Goal: Task Accomplishment & Management: Manage account settings

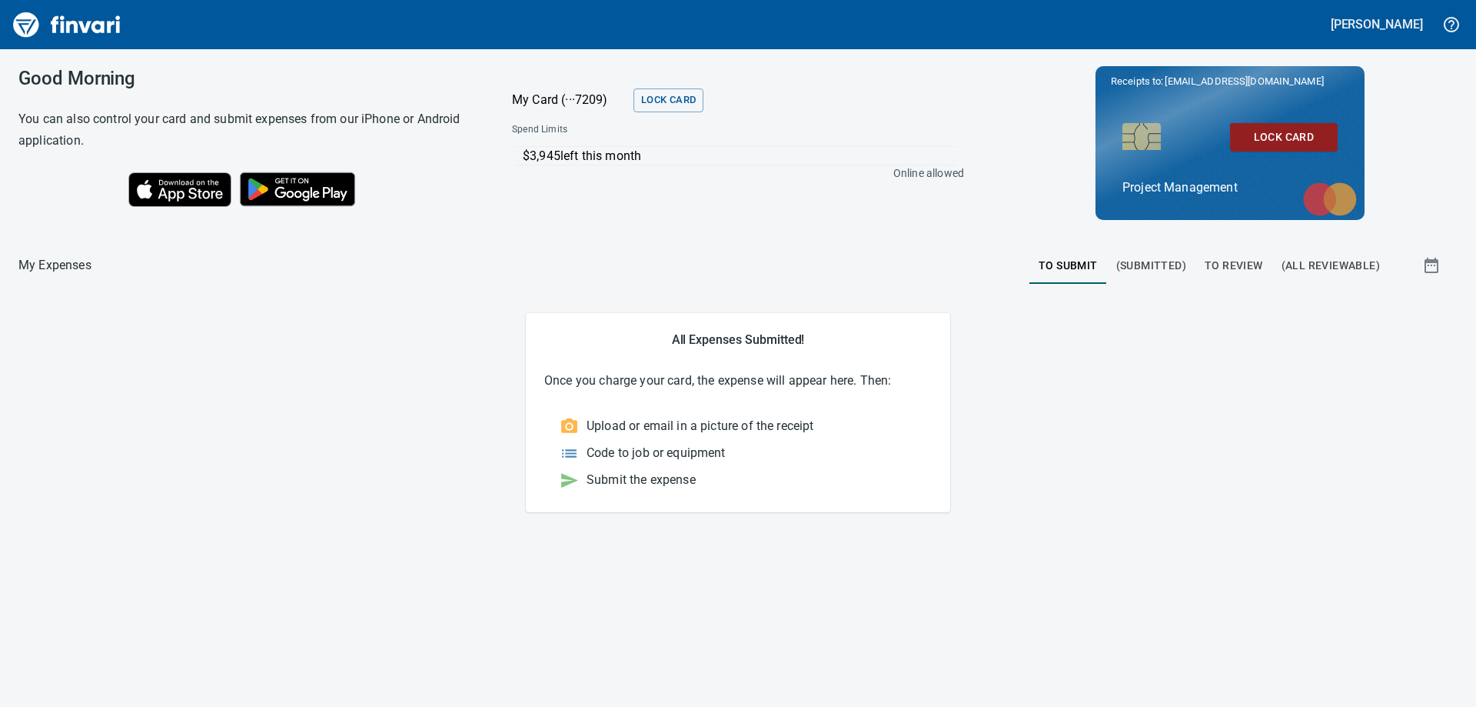
click at [1235, 261] on span "To Review" at bounding box center [1234, 265] width 58 height 19
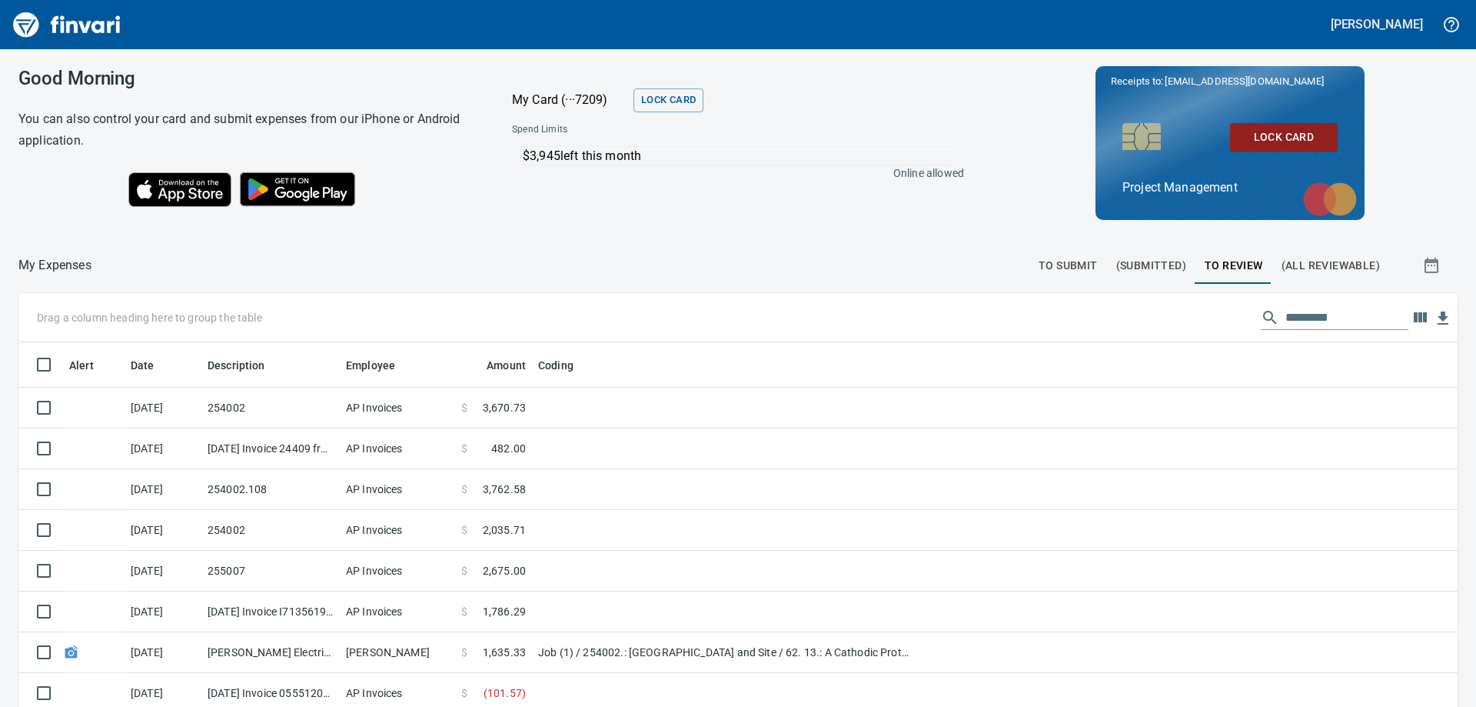
scroll to position [526, 1405]
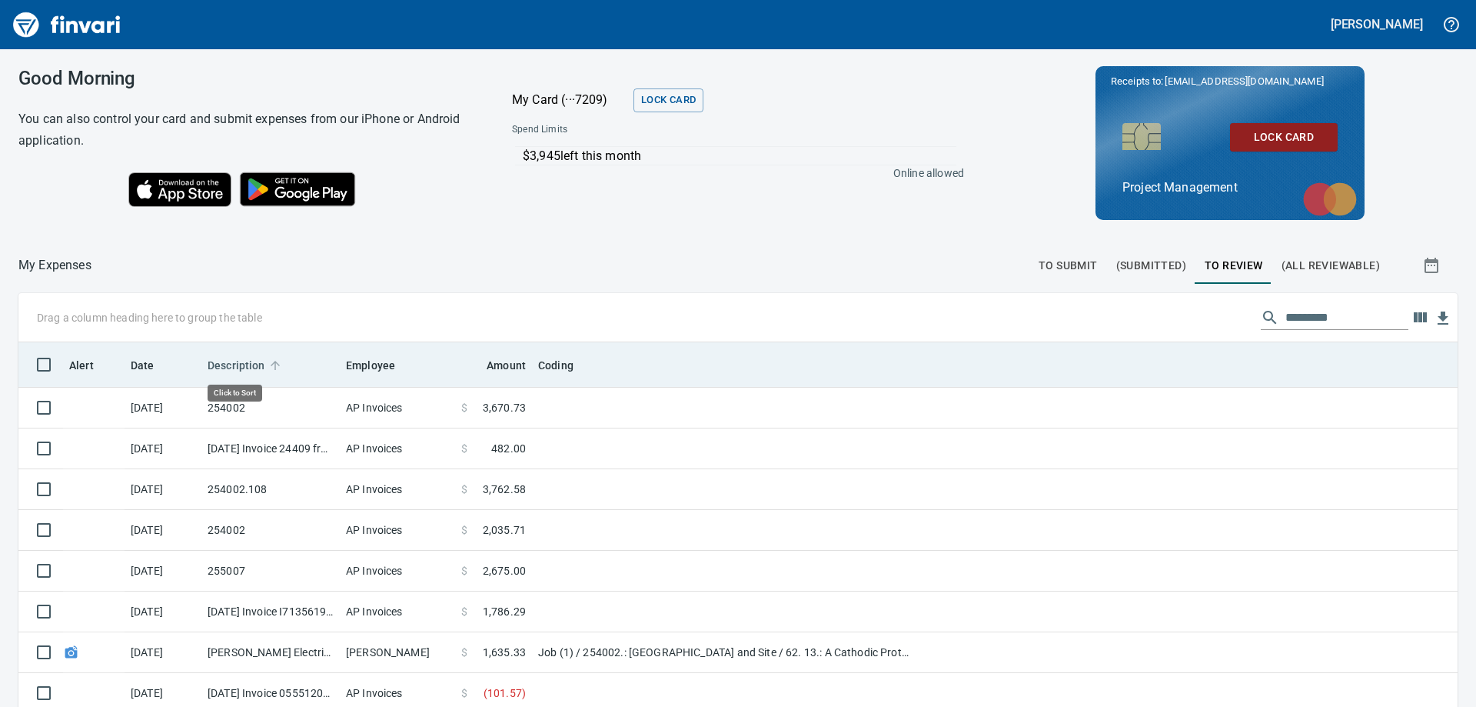
click at [246, 366] on span "Description" at bounding box center [237, 365] width 58 height 18
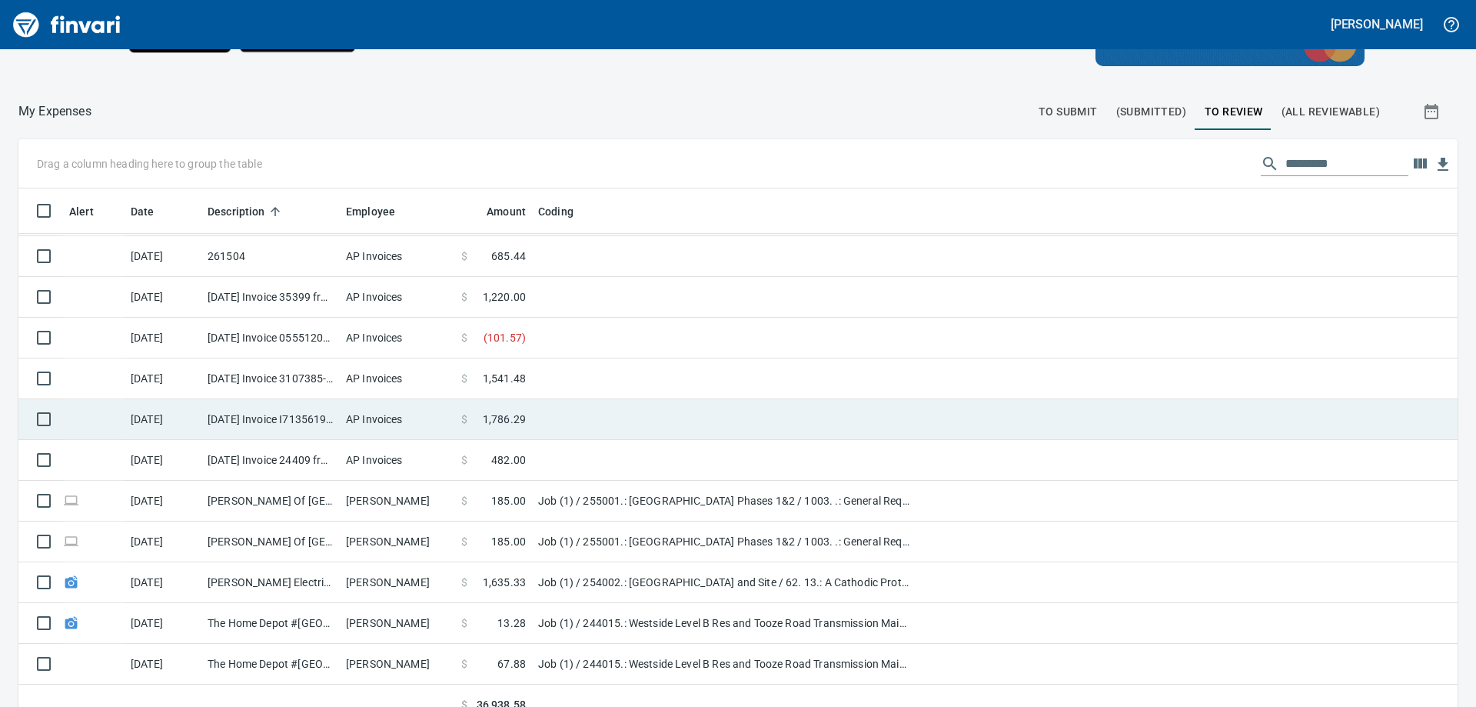
scroll to position [173, 0]
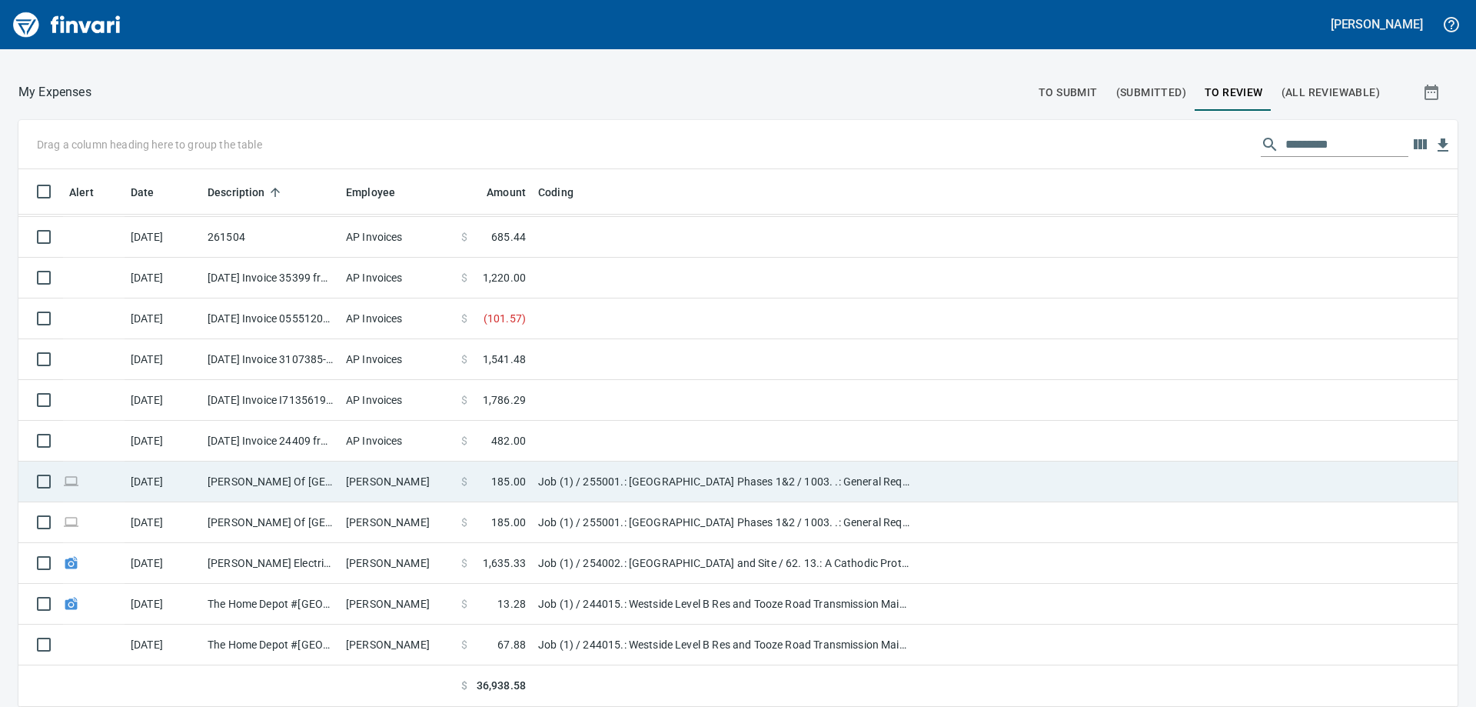
click at [331, 486] on td "[PERSON_NAME] Of [GEOGRAPHIC_DATA] [GEOGRAPHIC_DATA]" at bounding box center [270, 481] width 138 height 41
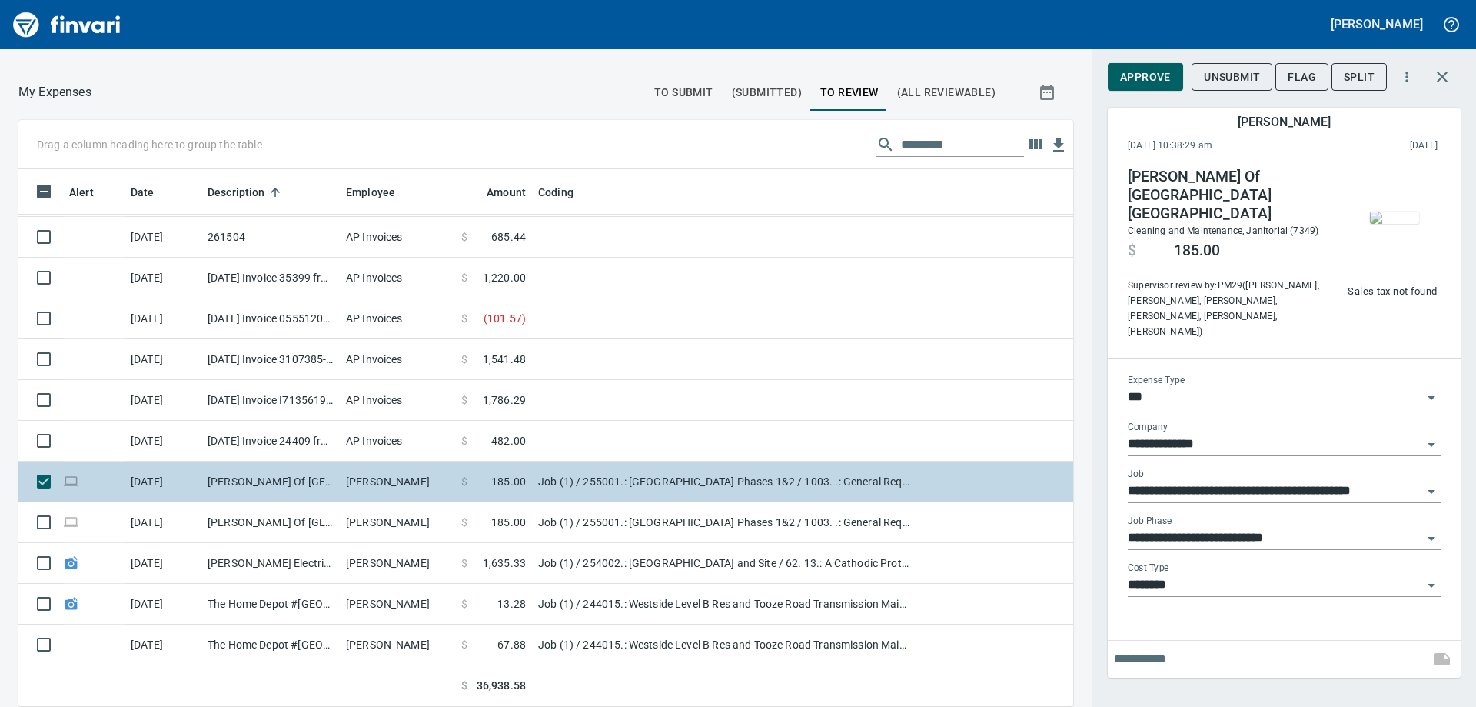
scroll to position [526, 1020]
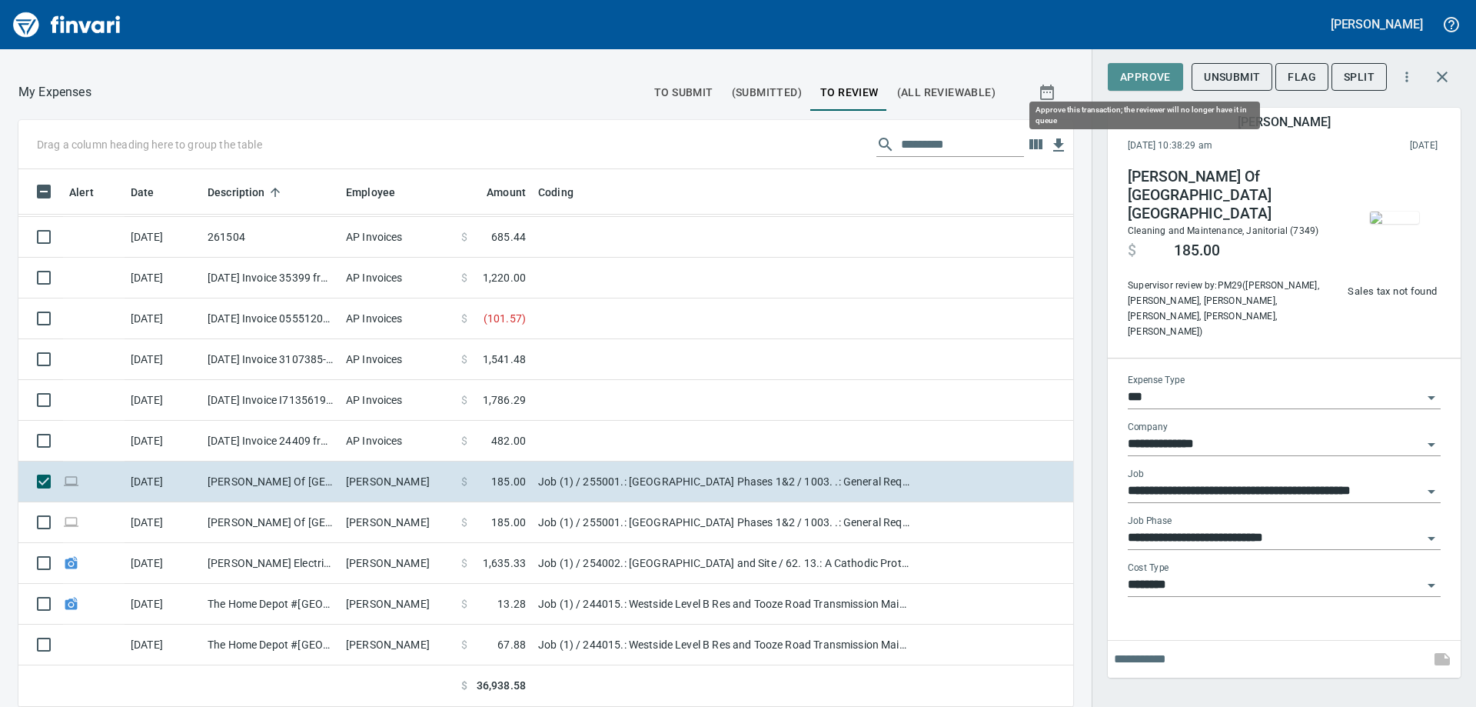
click at [1143, 75] on span "Approve" at bounding box center [1145, 77] width 51 height 19
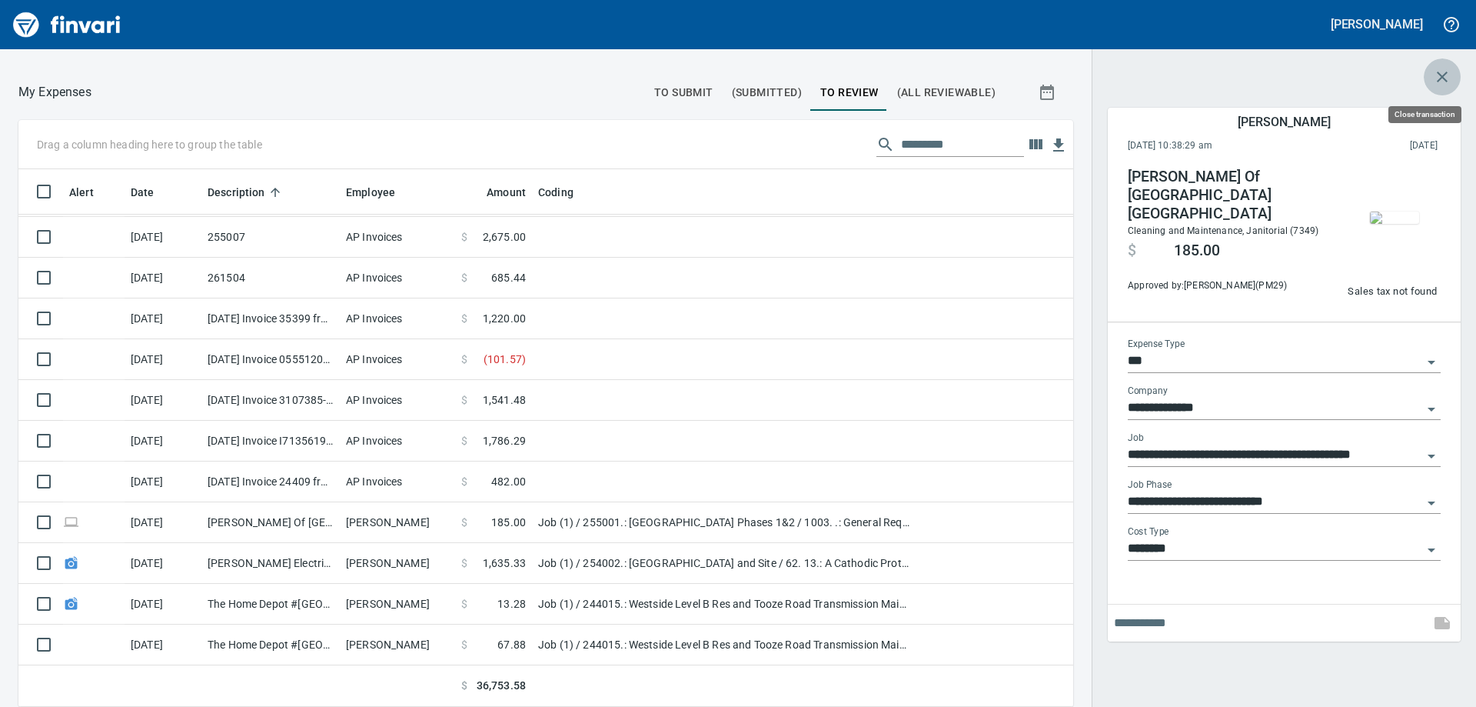
click at [1448, 69] on icon "button" at bounding box center [1442, 77] width 18 height 18
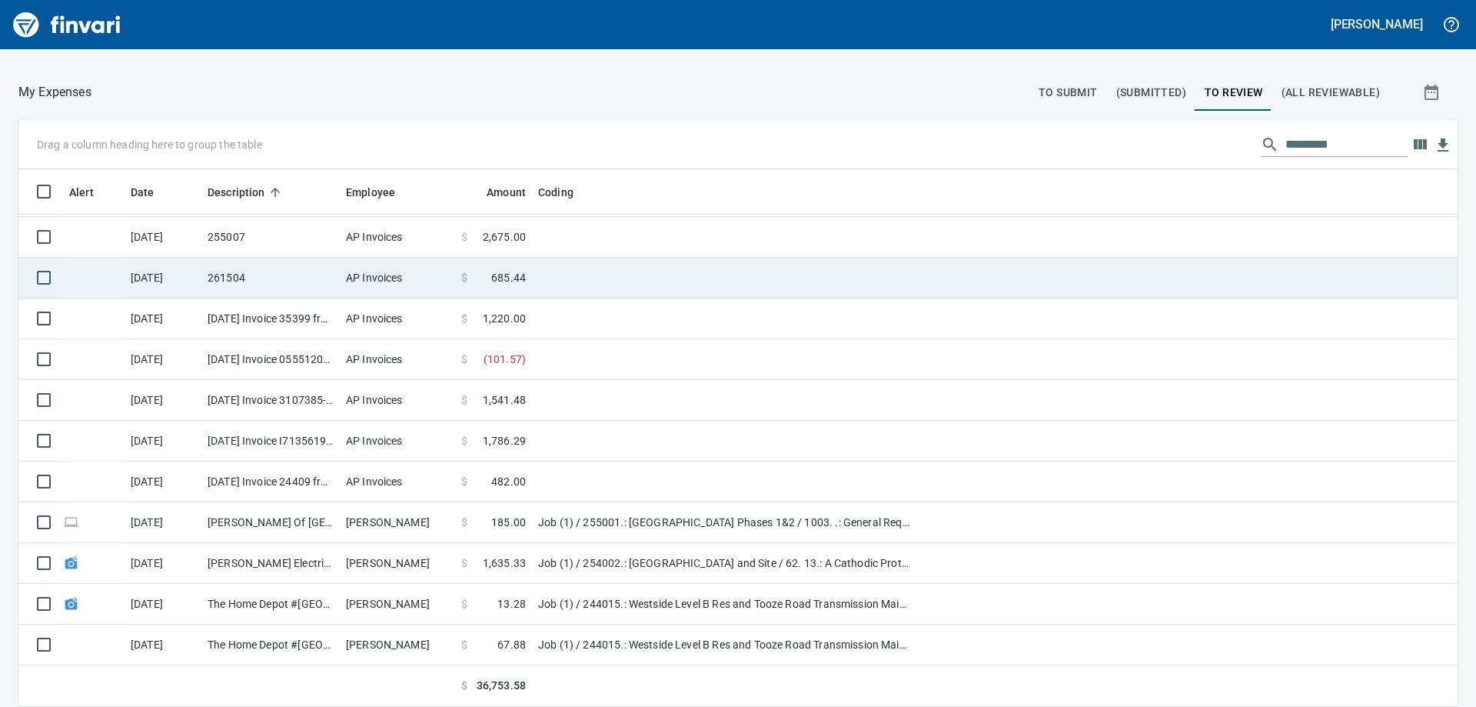
scroll to position [526, 1405]
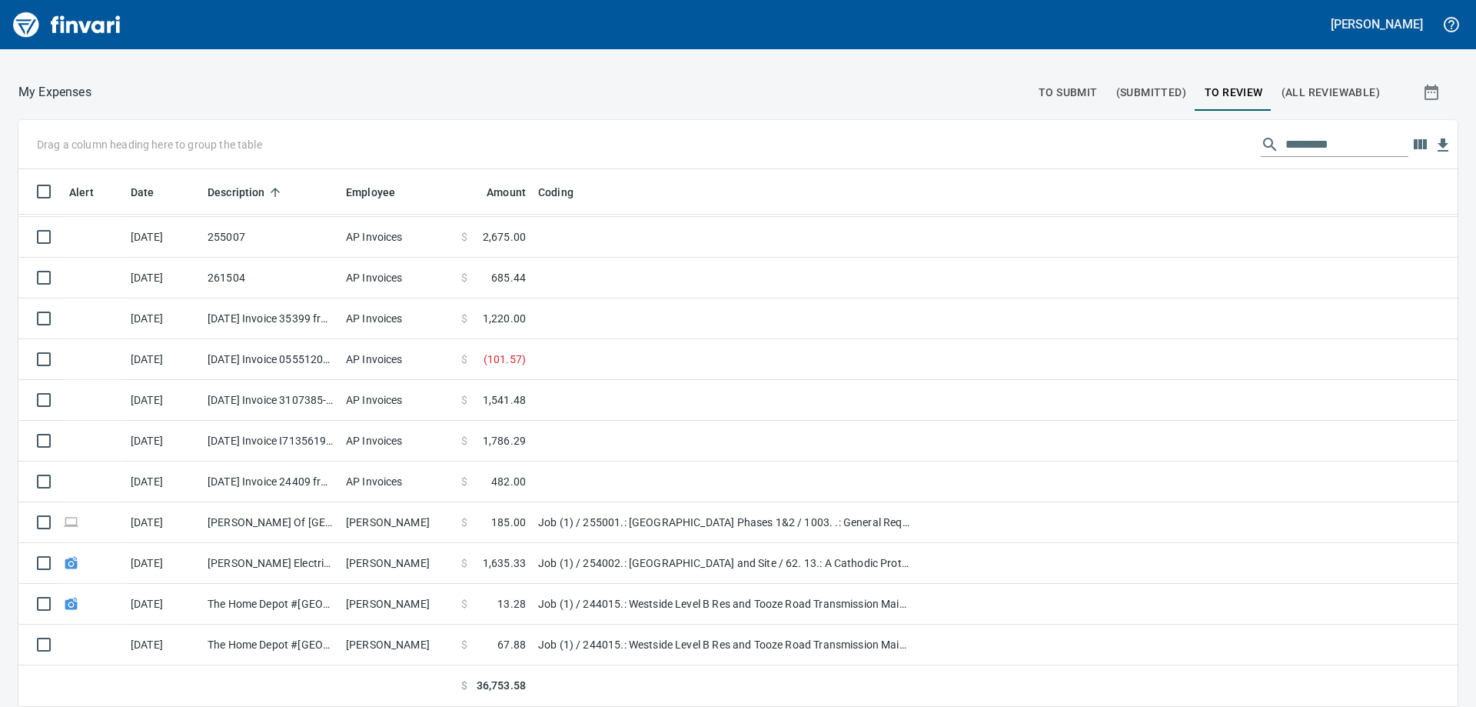
click at [1312, 150] on input "text" at bounding box center [1346, 144] width 123 height 25
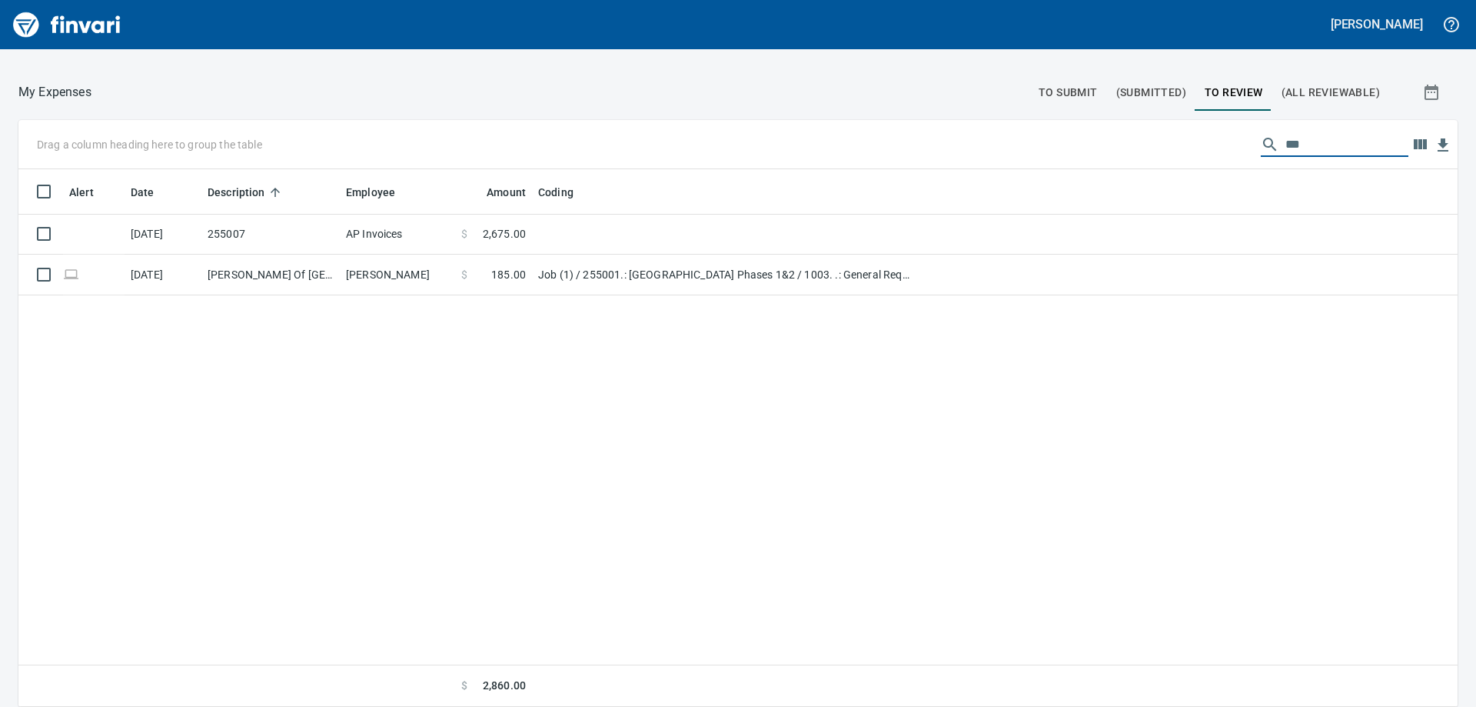
scroll to position [0, 0]
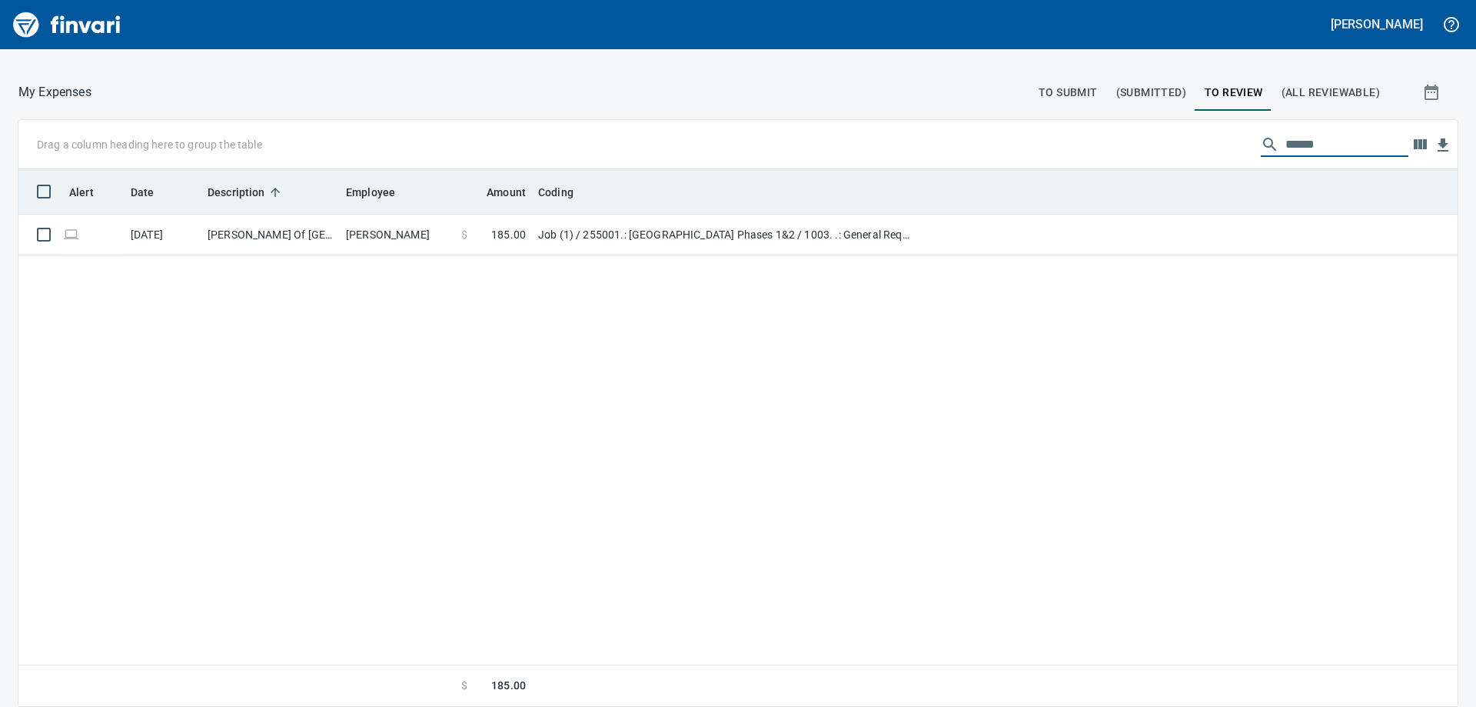
type input "******"
